Goal: Use online tool/utility: Utilize a website feature to perform a specific function

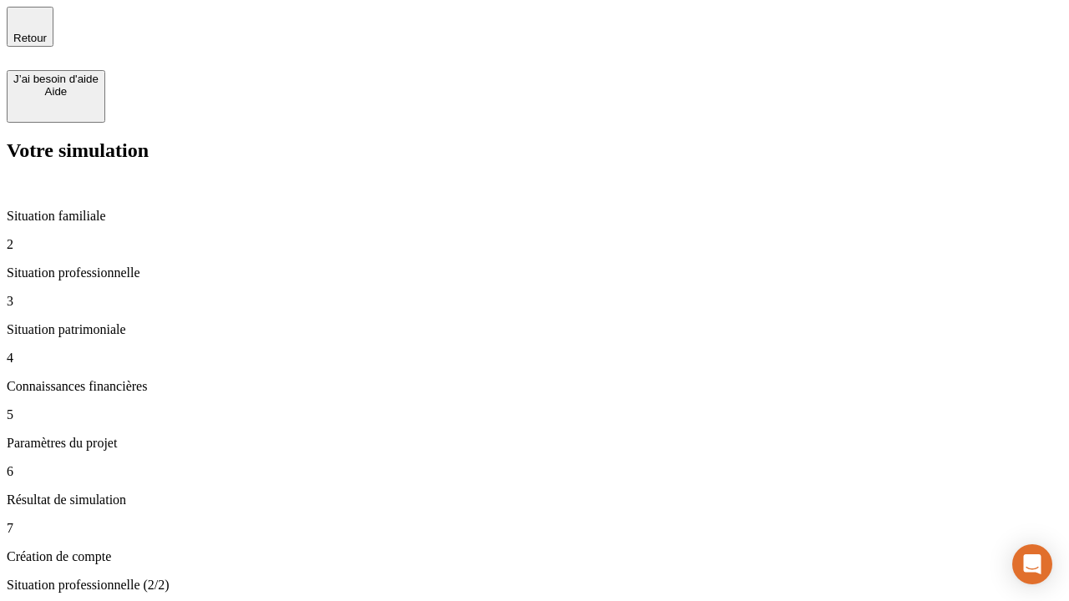
type input "30 000"
type input "40 000"
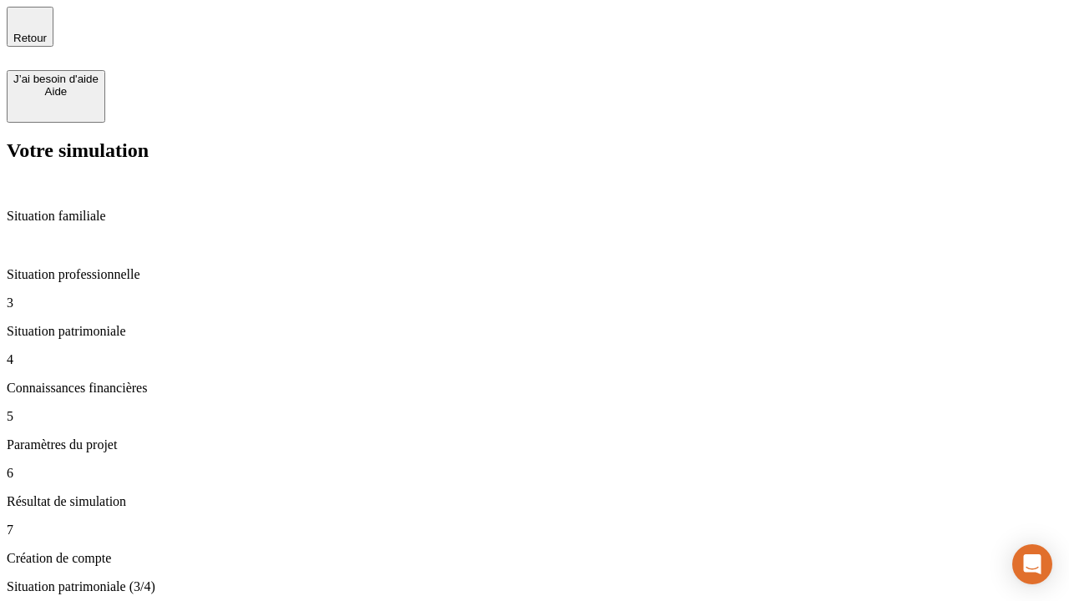
type input "1 100"
type input "20"
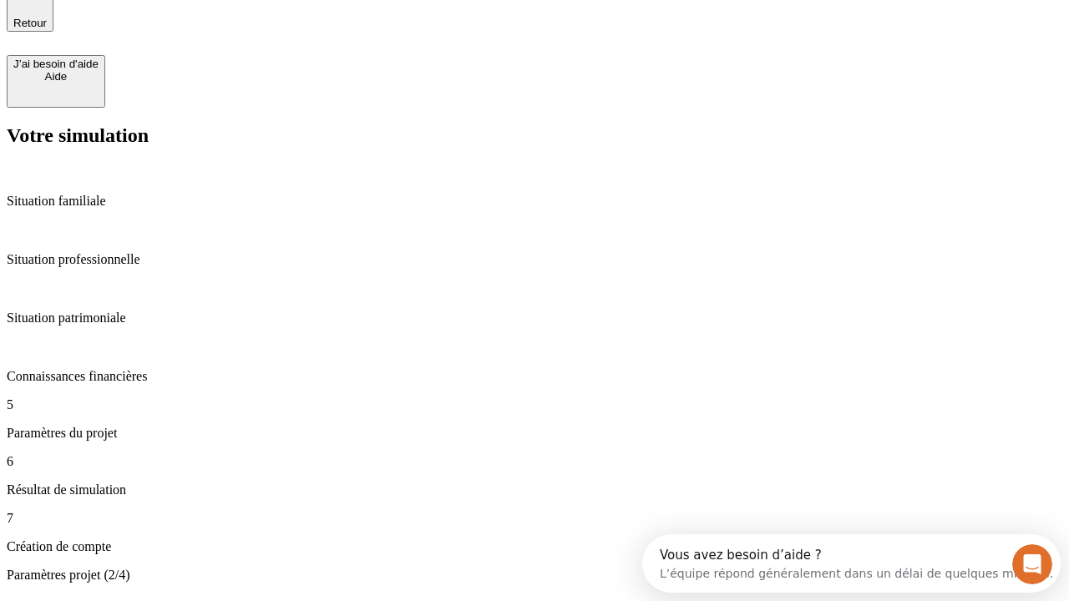
type input "40"
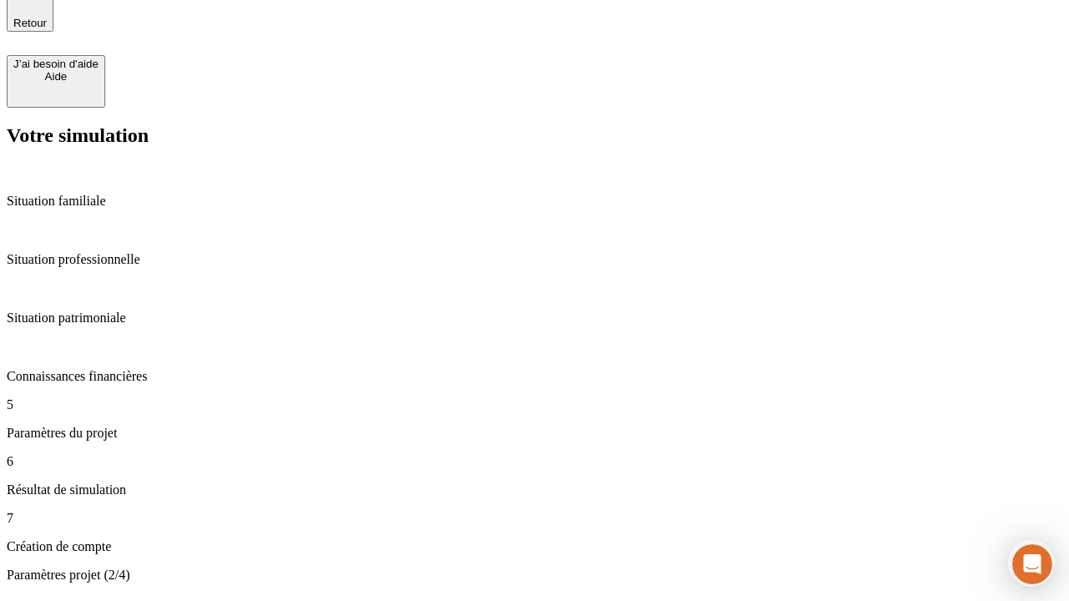
type input "62"
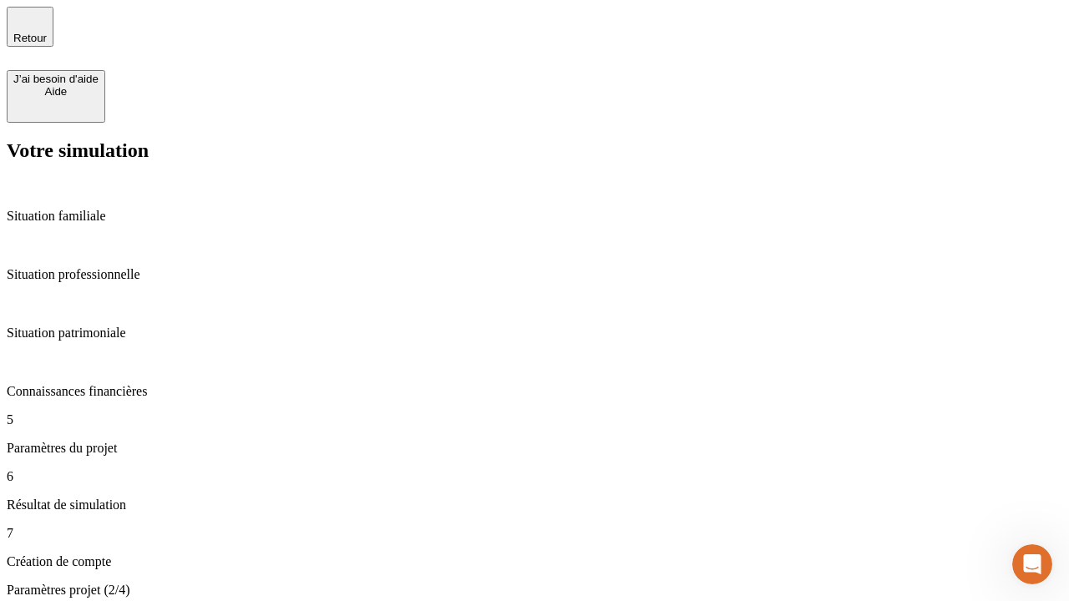
type input "50 000"
type input "640"
